Goal: Task Accomplishment & Management: Manage account settings

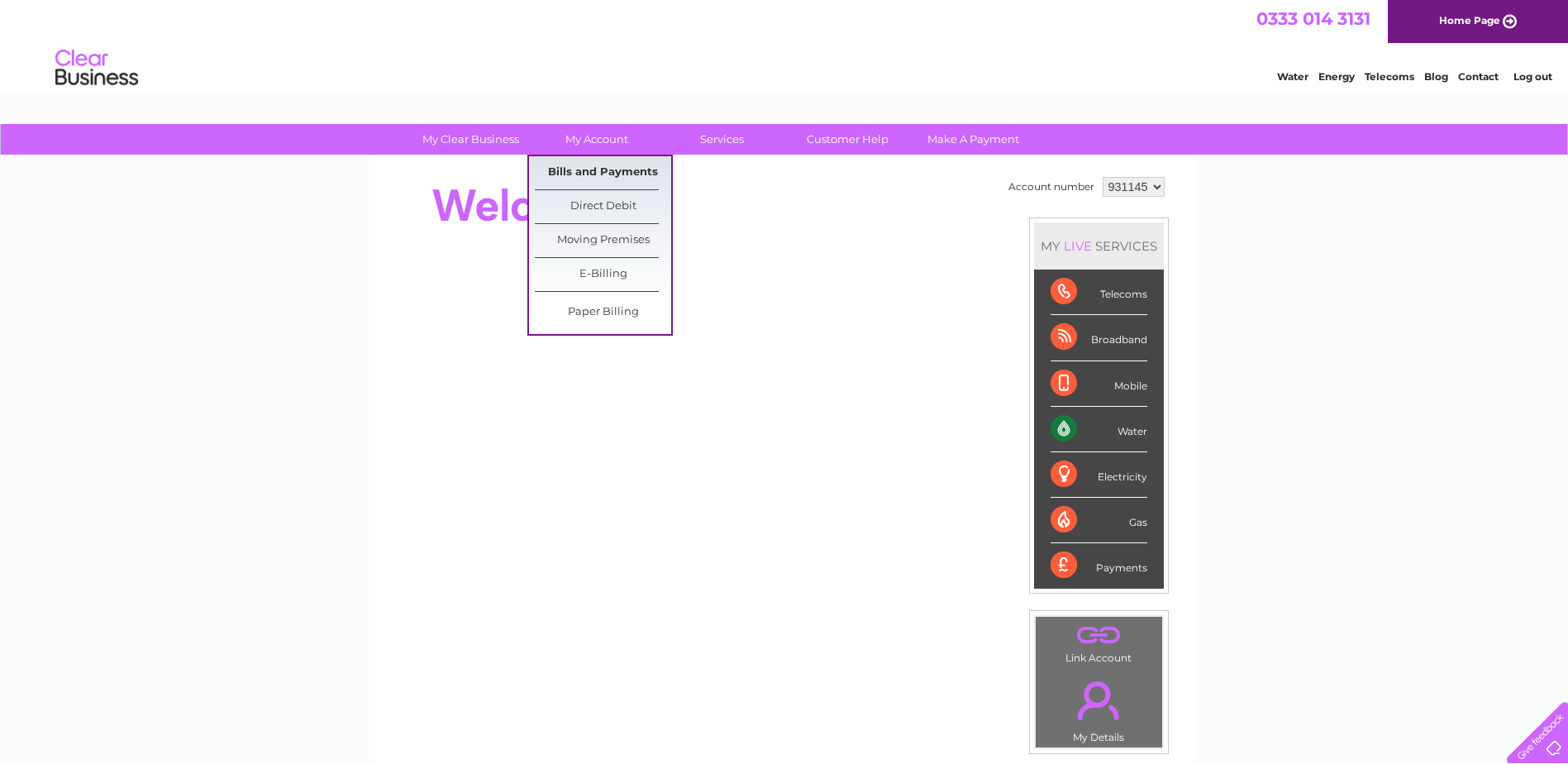
click at [606, 168] on link "Bills and Payments" at bounding box center [602, 173] width 137 height 33
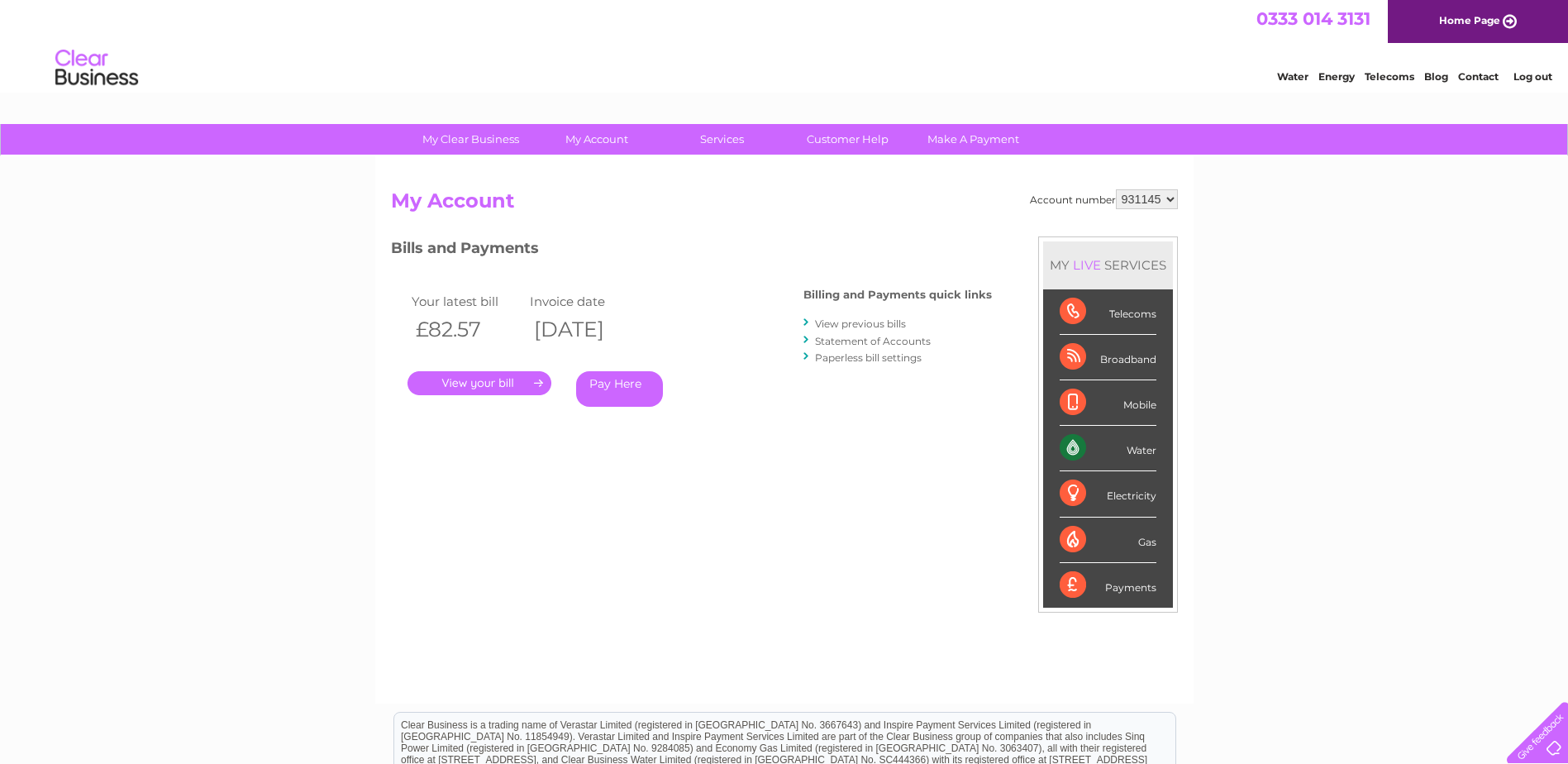
click at [492, 384] on link "." at bounding box center [479, 383] width 143 height 24
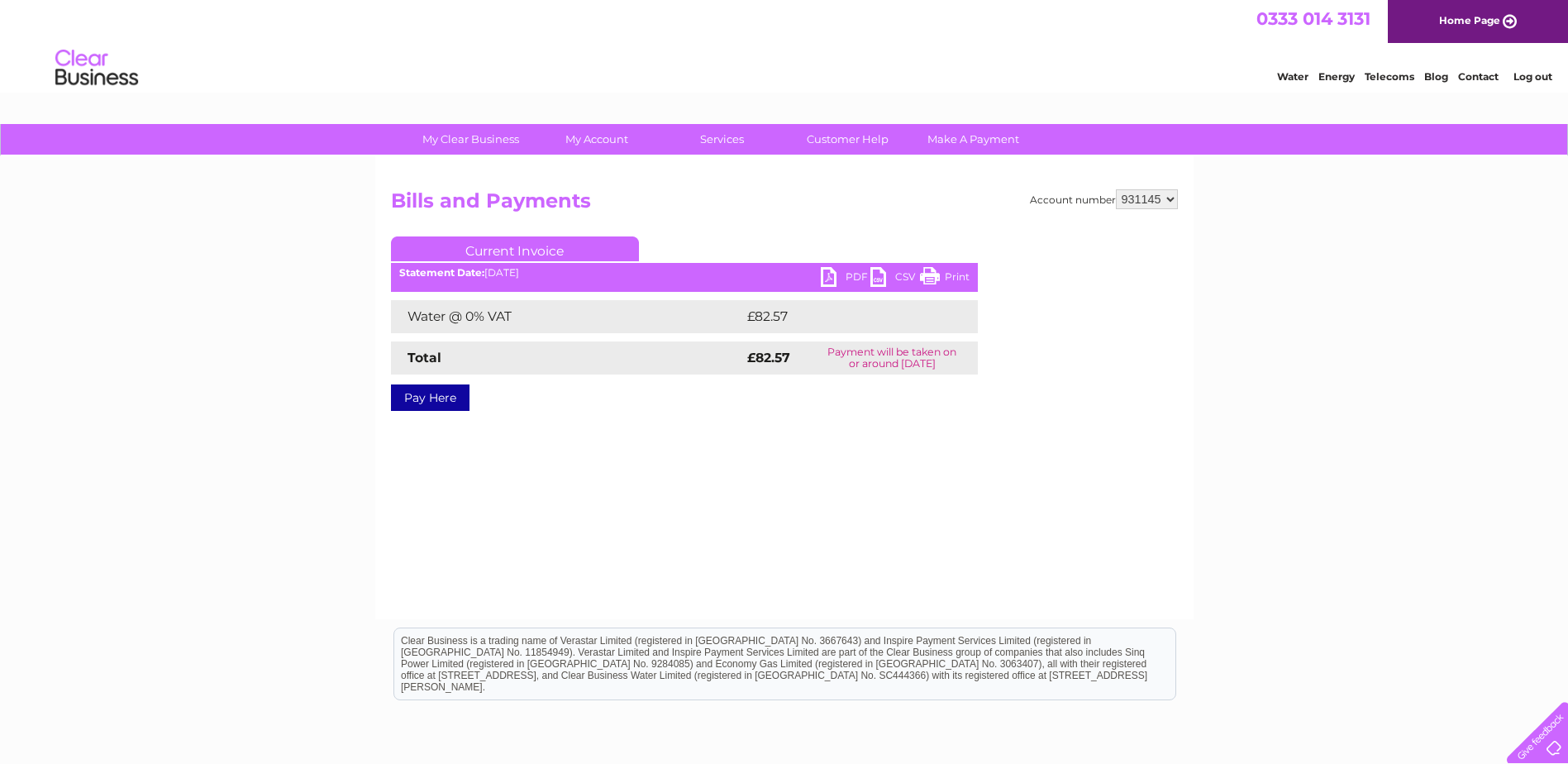
click at [854, 271] on link "PDF" at bounding box center [846, 279] width 49 height 24
